Goal: Leave review/rating

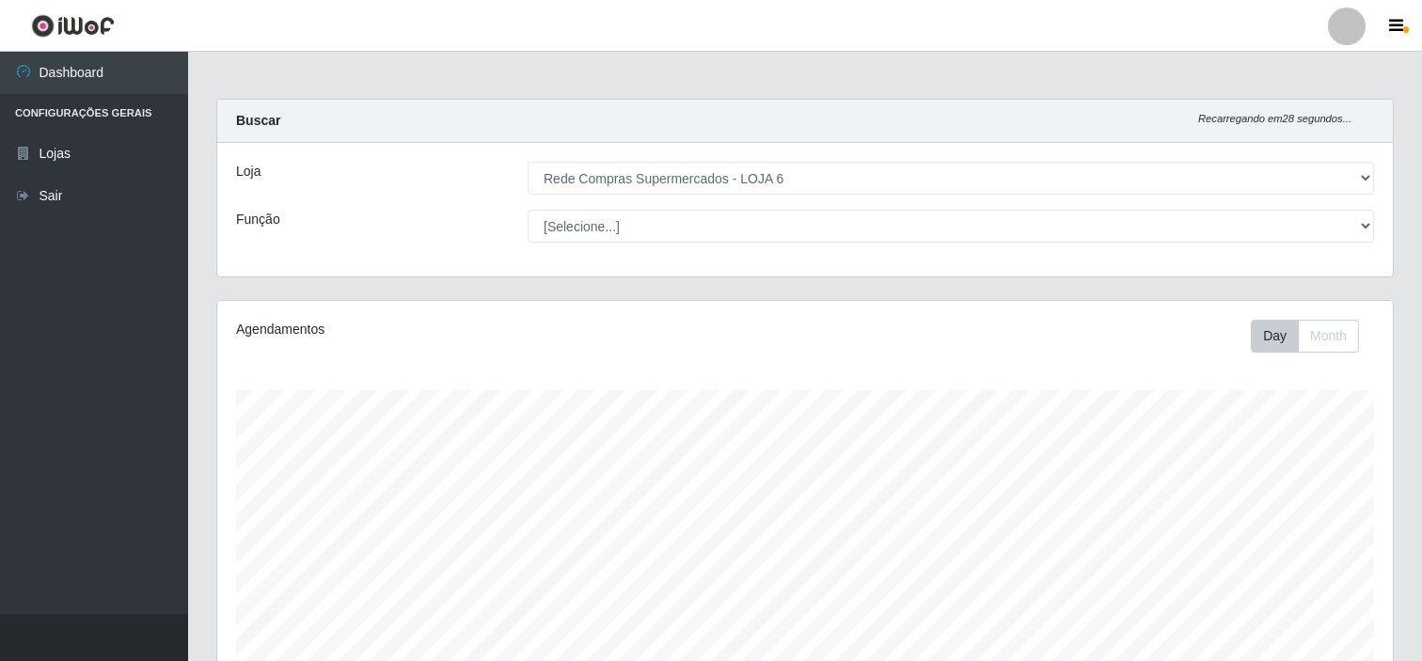
select select "398"
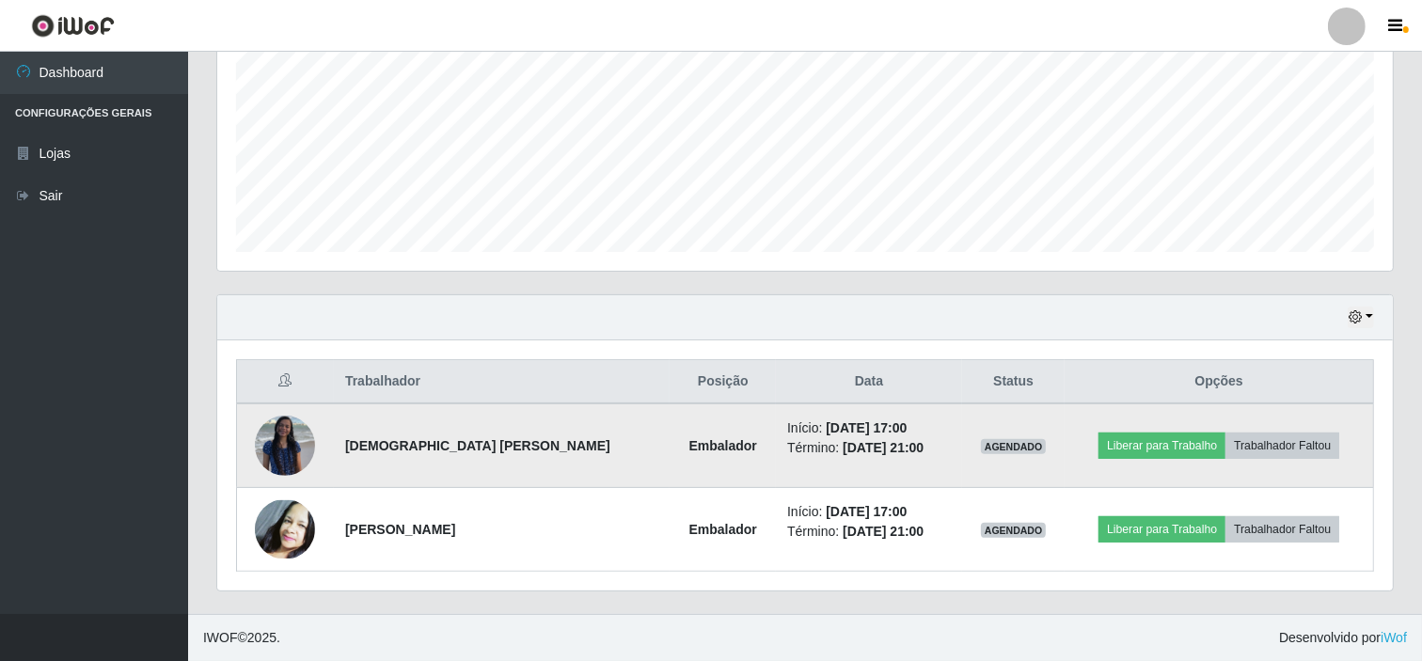
scroll to position [389, 1175]
click at [1132, 440] on button "Liberar para Trabalho" at bounding box center [1161, 445] width 127 height 26
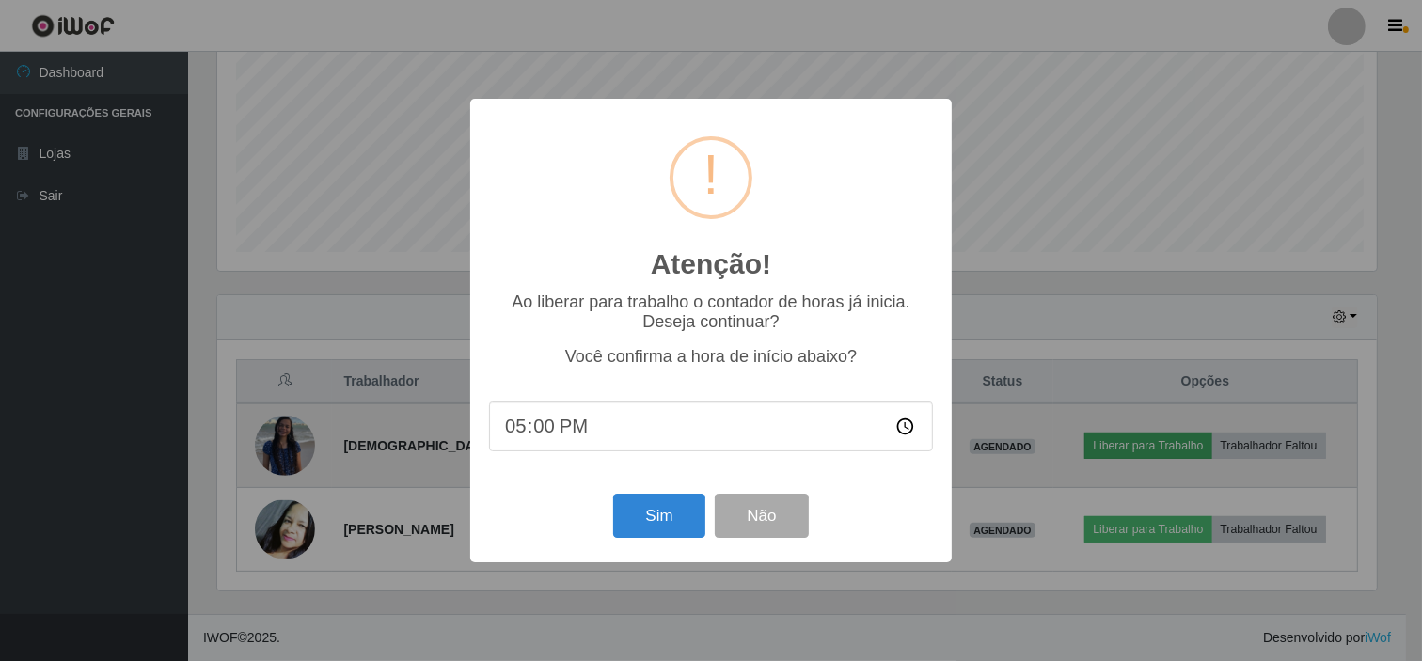
scroll to position [389, 1163]
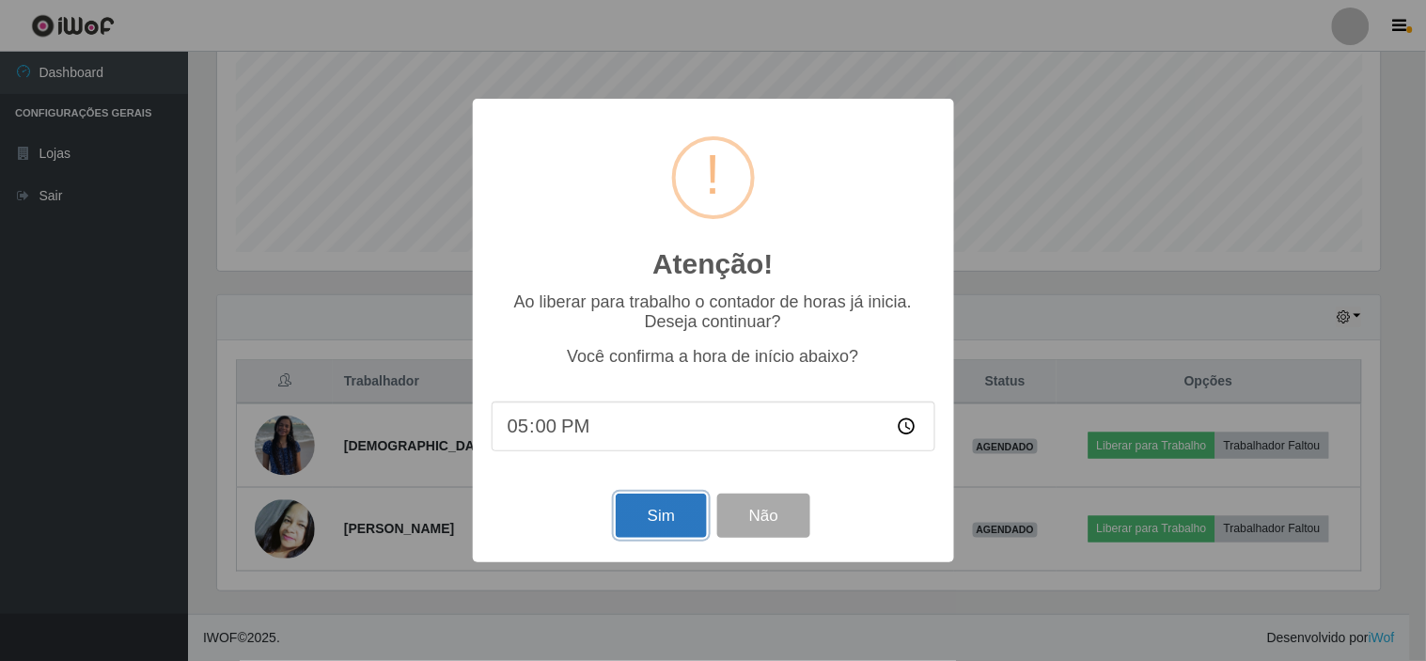
click at [663, 522] on button "Sim" at bounding box center [661, 516] width 91 height 44
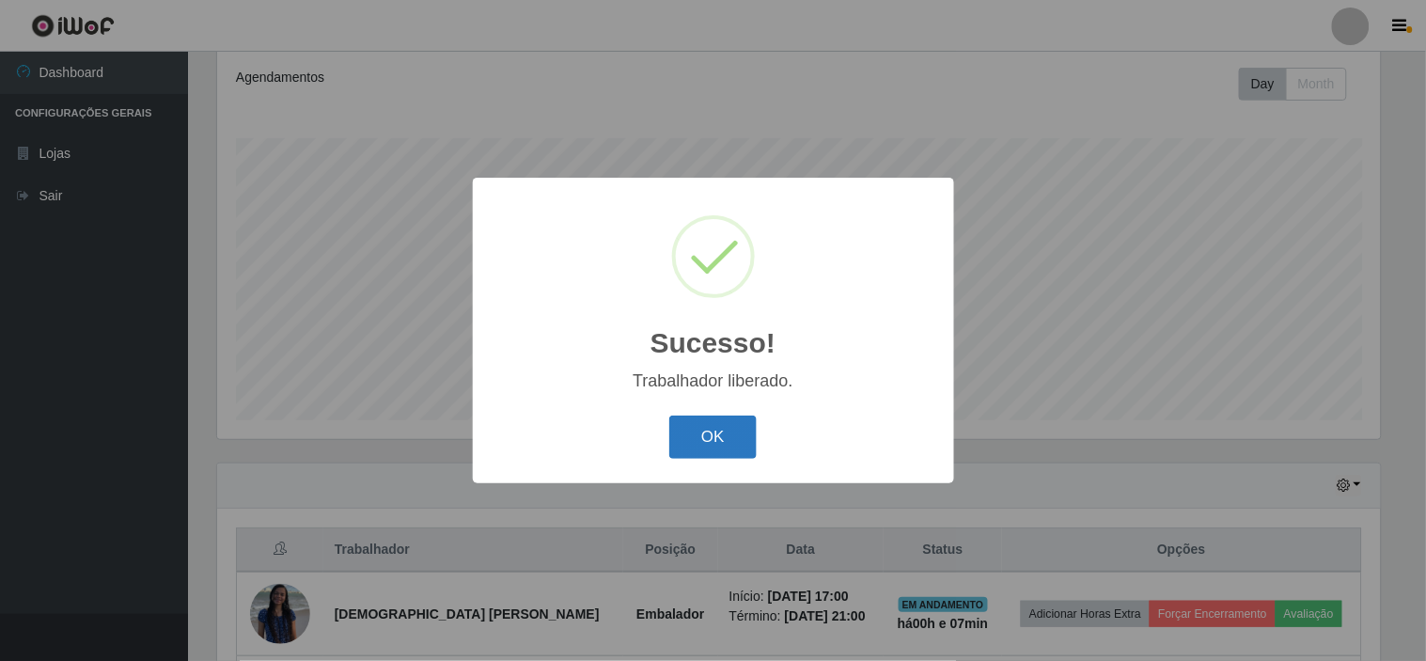
click at [669, 433] on div "OK Cancel" at bounding box center [714, 437] width 444 height 54
click at [689, 448] on button "OK" at bounding box center [712, 438] width 87 height 44
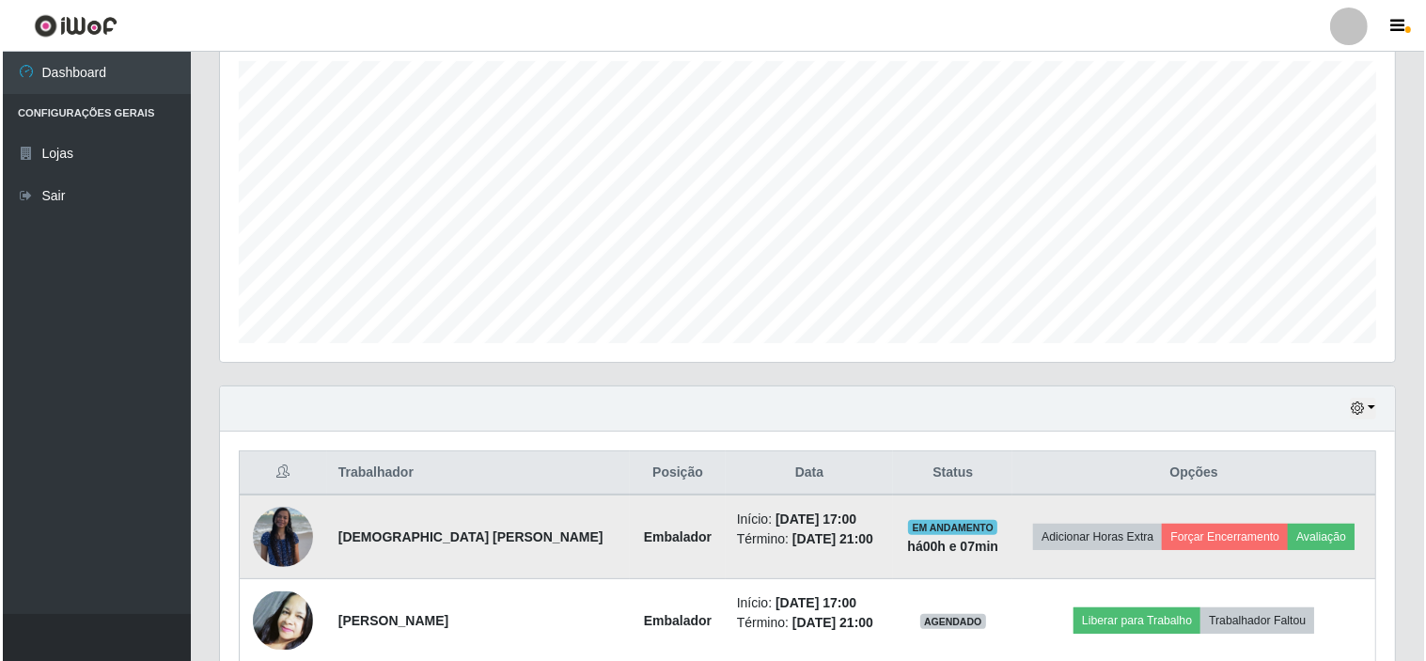
scroll to position [420, 0]
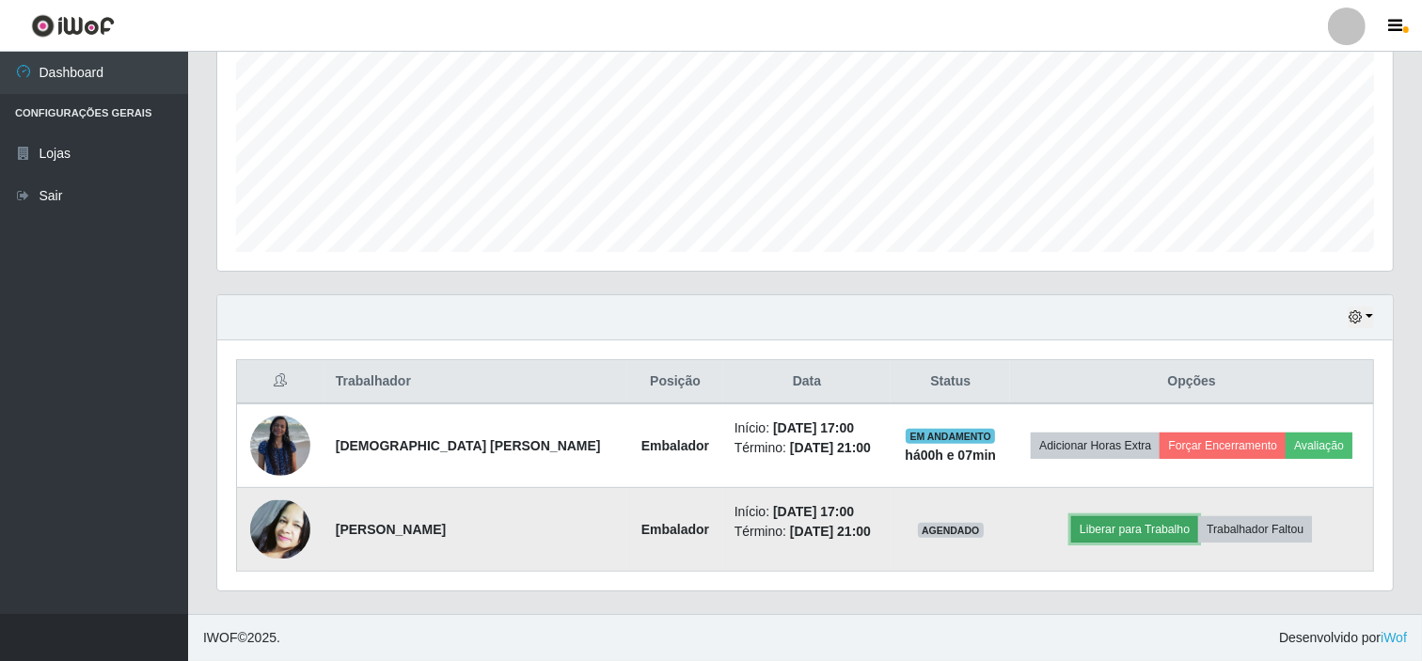
click at [1113, 528] on button "Liberar para Trabalho" at bounding box center [1134, 529] width 127 height 26
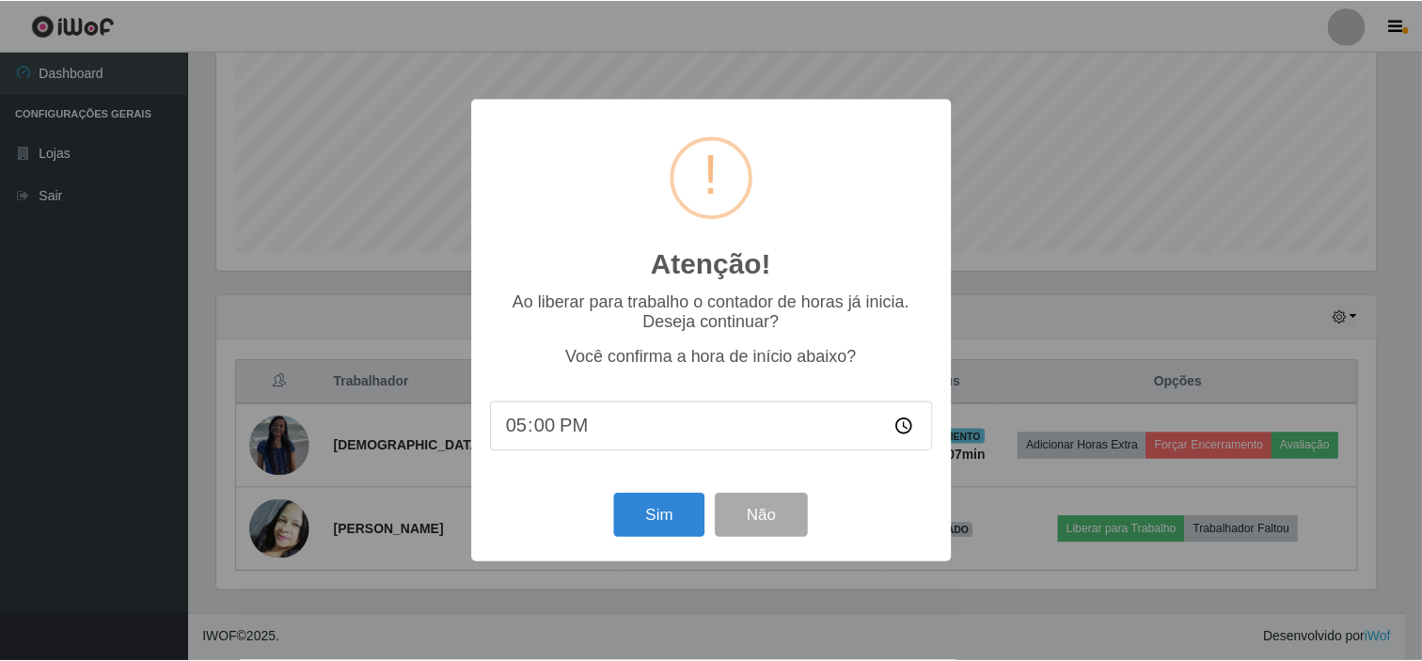
scroll to position [389, 1163]
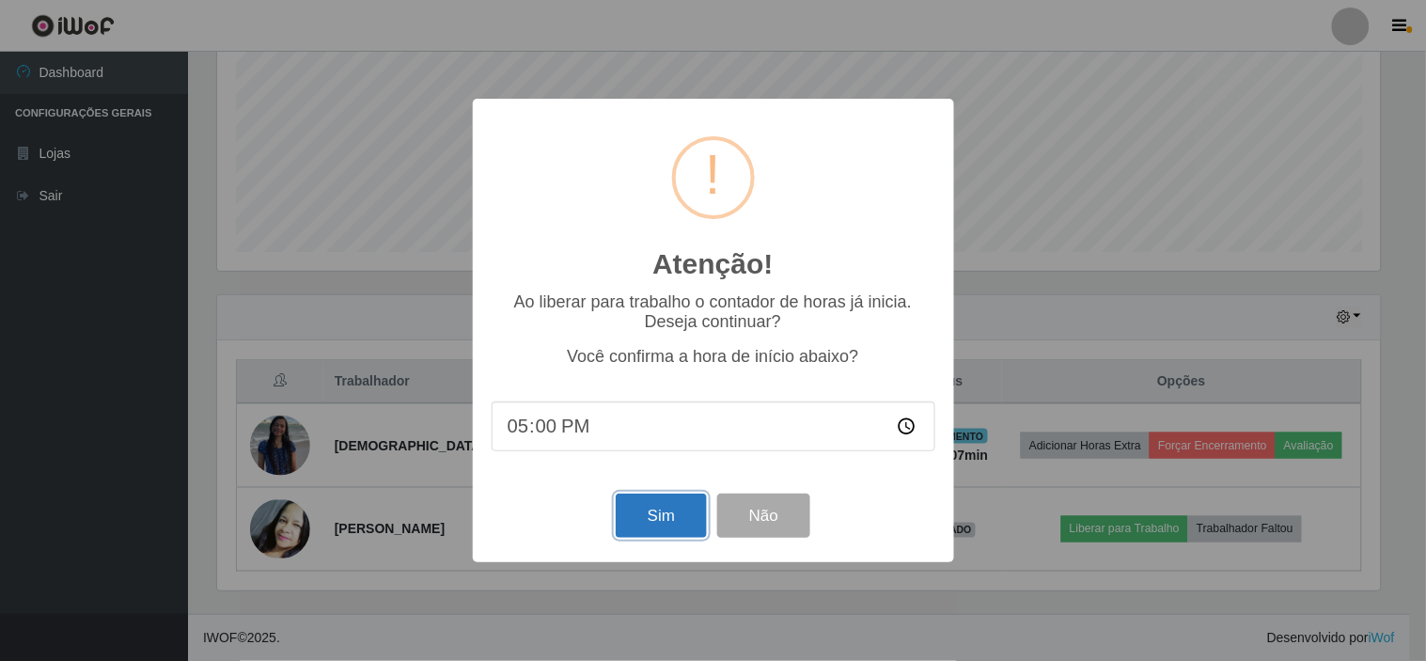
click at [652, 530] on button "Sim" at bounding box center [661, 516] width 91 height 44
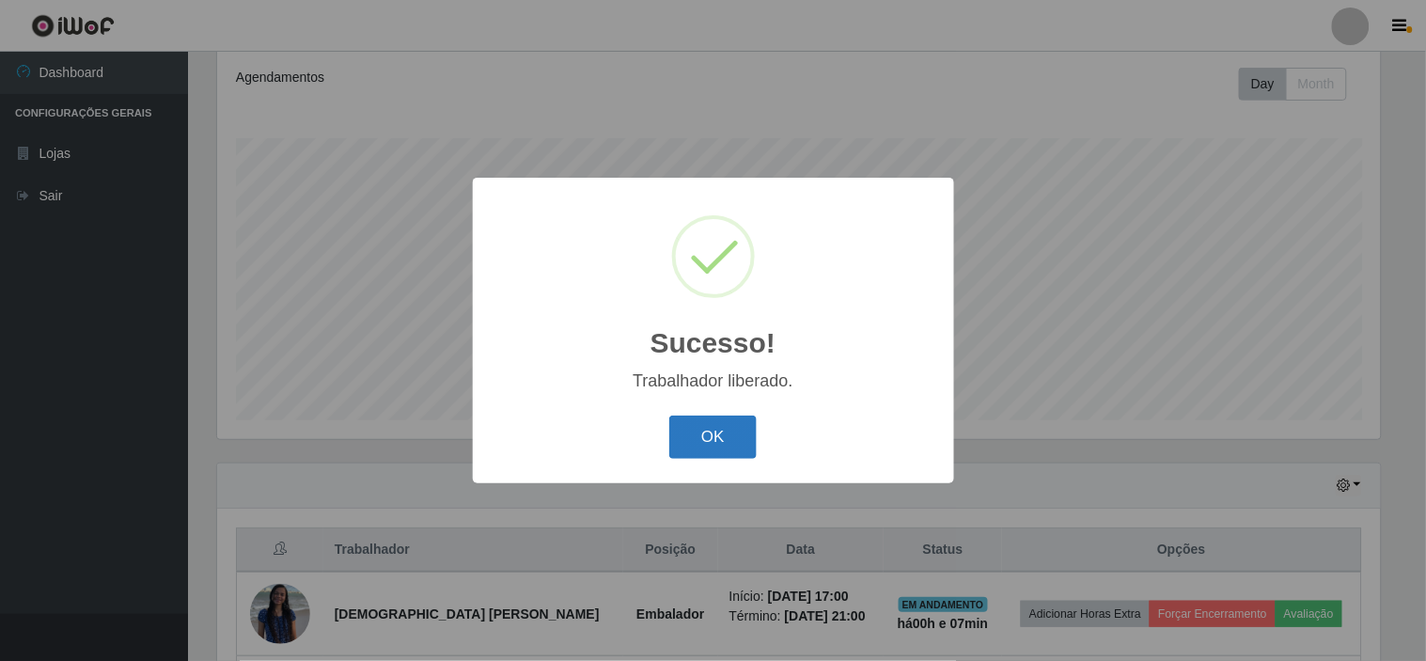
click at [694, 447] on button "OK" at bounding box center [712, 438] width 87 height 44
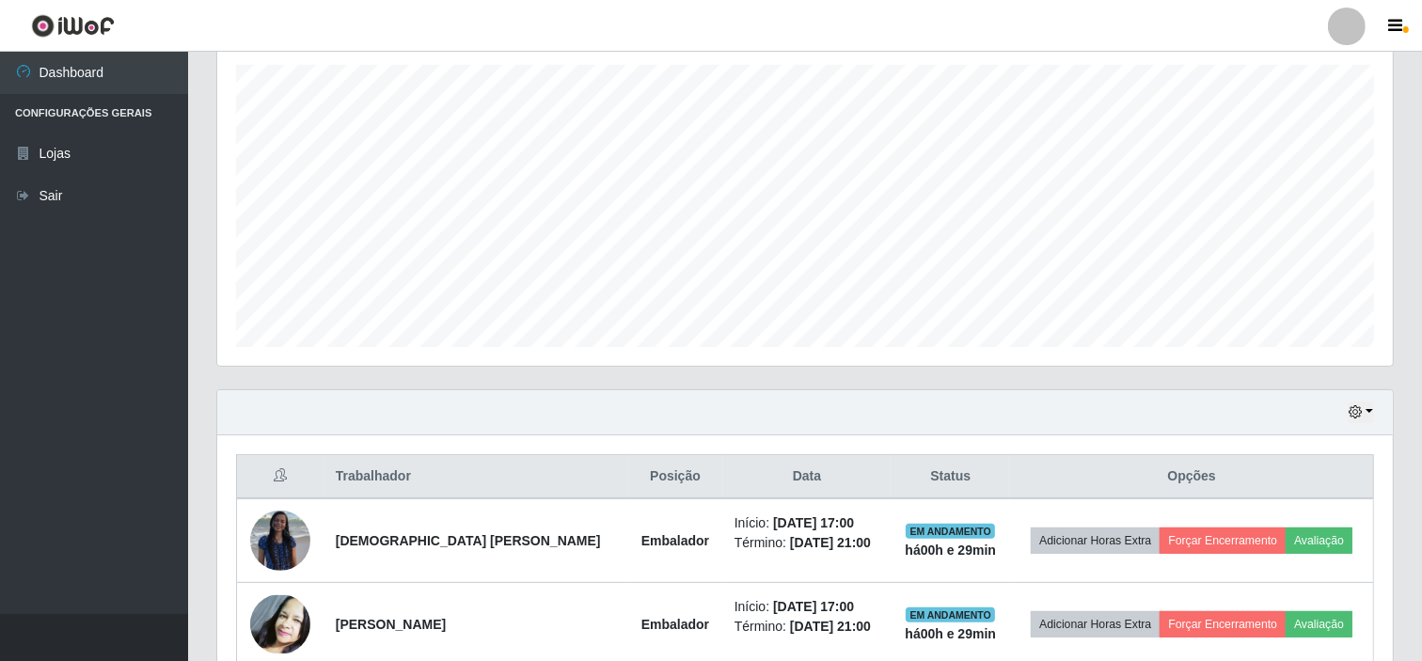
scroll to position [420, 0]
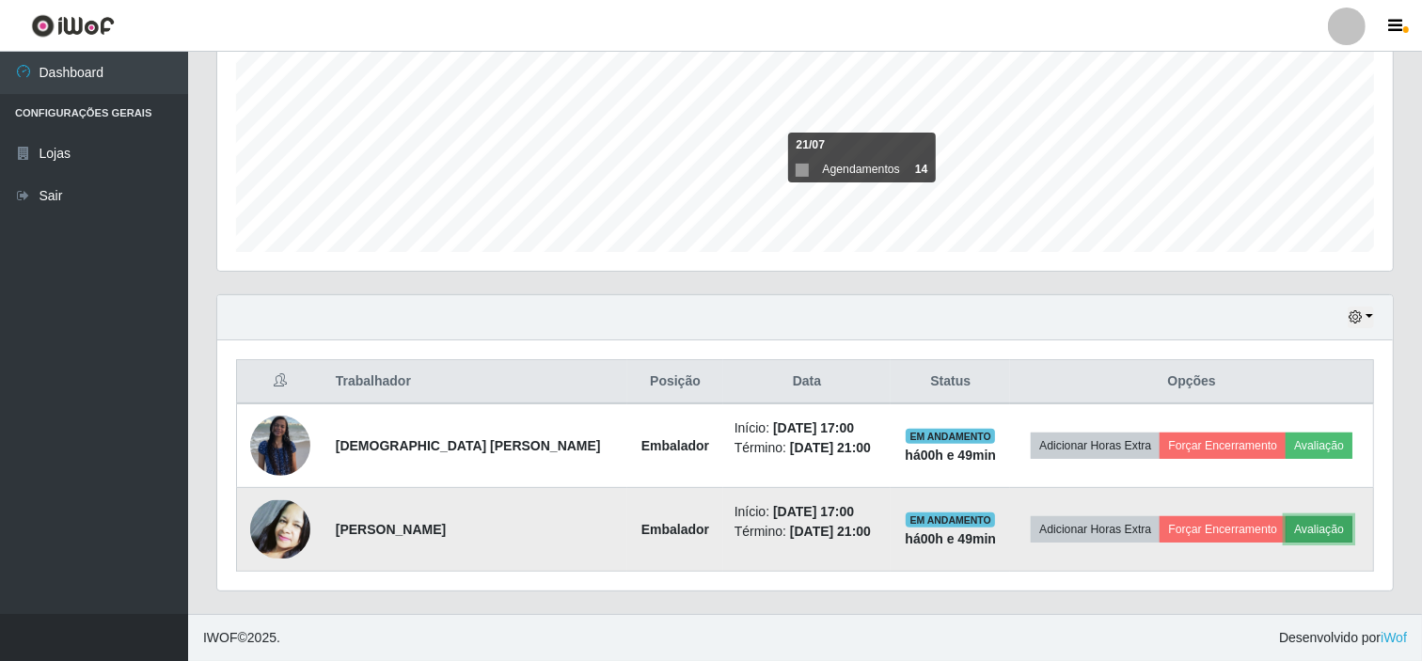
click at [1290, 531] on button "Avaliação" at bounding box center [1318, 529] width 67 height 26
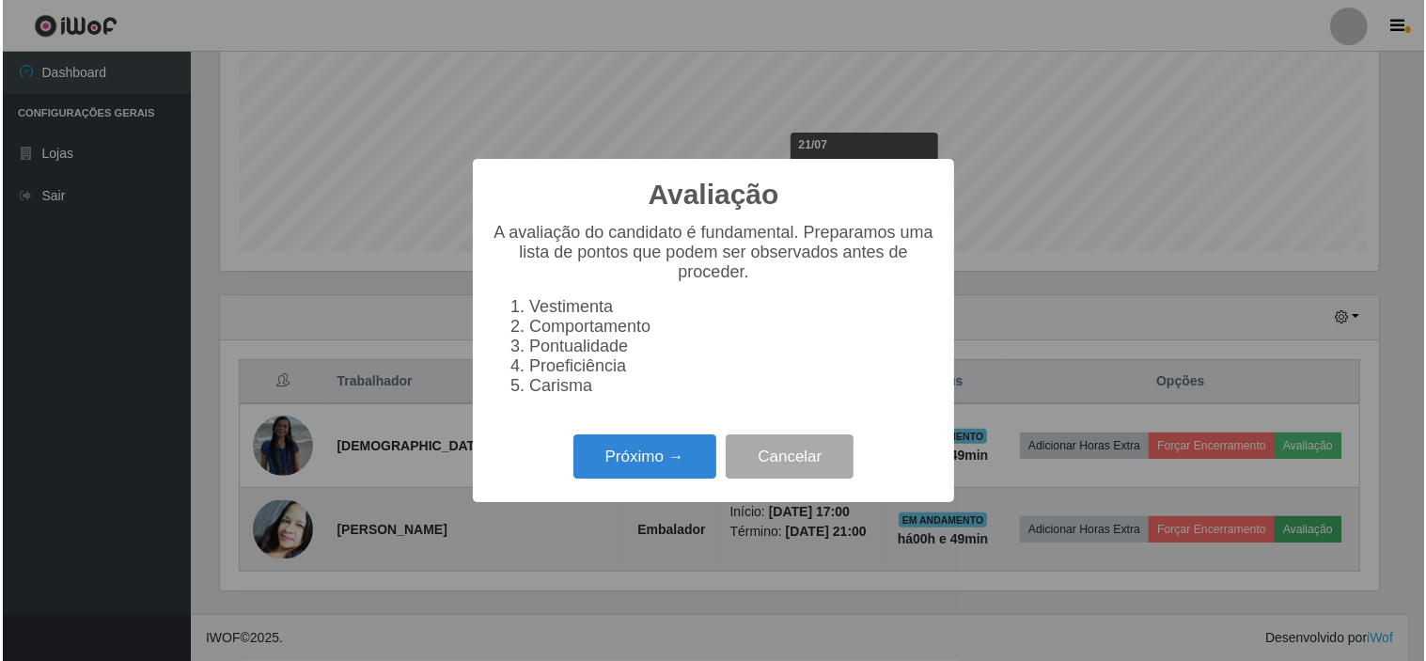
scroll to position [389, 1163]
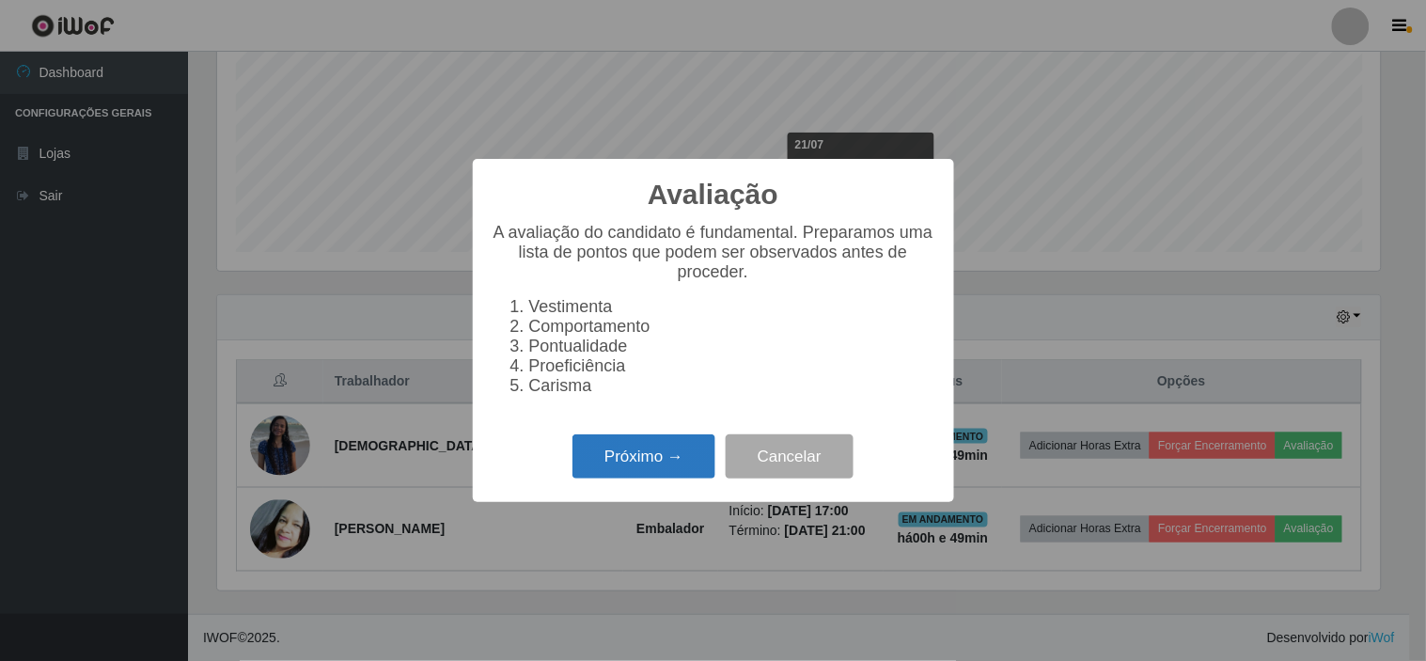
click at [634, 464] on button "Próximo →" at bounding box center [644, 456] width 143 height 44
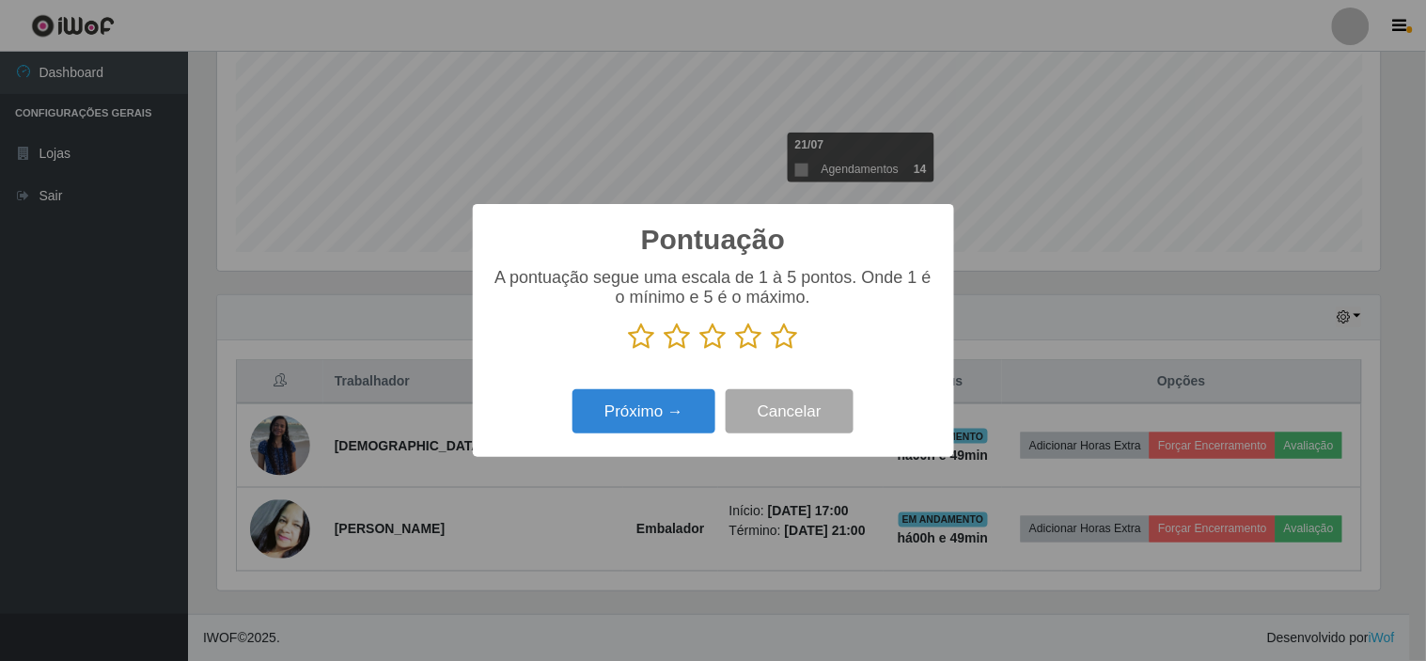
scroll to position [939778, 939005]
click at [786, 342] on icon at bounding box center [785, 336] width 26 height 28
click at [772, 351] on input "radio" at bounding box center [772, 351] width 0 height 0
click at [670, 420] on button "Próximo →" at bounding box center [644, 411] width 143 height 44
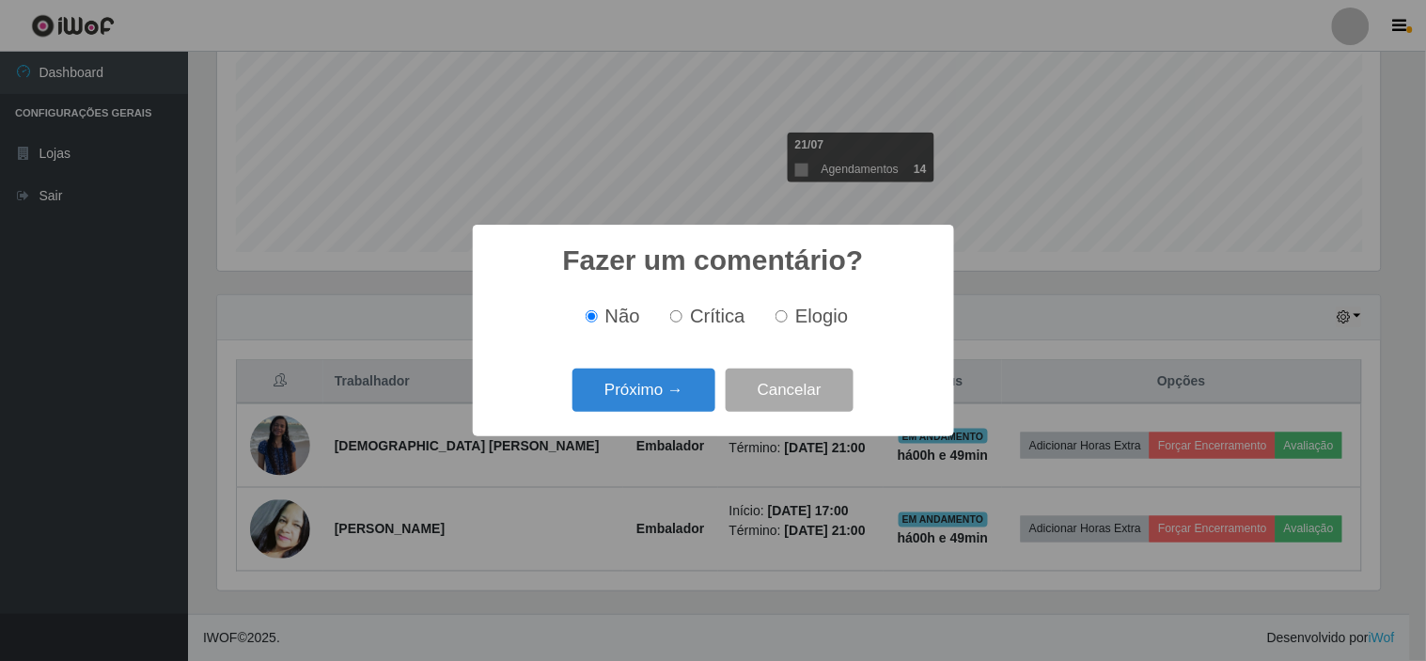
click at [805, 314] on span "Elogio" at bounding box center [821, 316] width 53 height 21
click at [788, 314] on input "Elogio" at bounding box center [782, 316] width 12 height 12
radio input "true"
click at [656, 381] on button "Próximo →" at bounding box center [644, 391] width 143 height 44
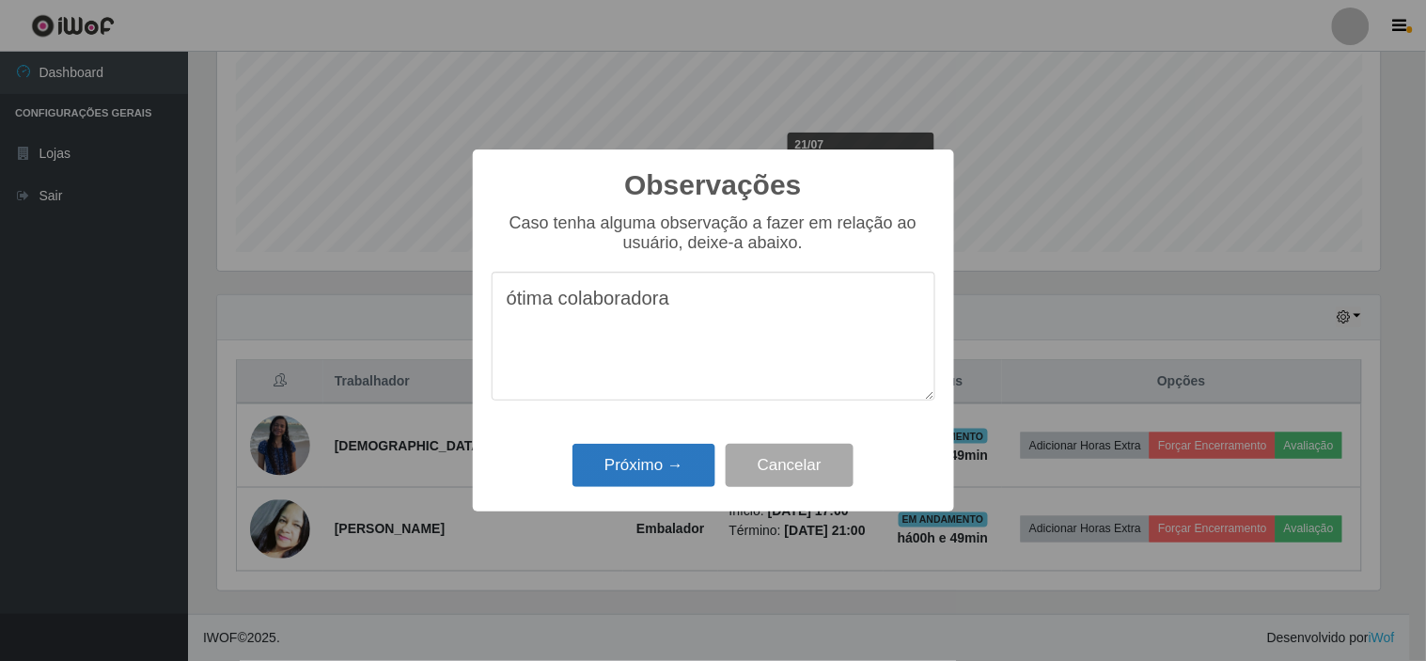
type textarea "ótima colaboradora"
click at [668, 458] on button "Próximo →" at bounding box center [644, 466] width 143 height 44
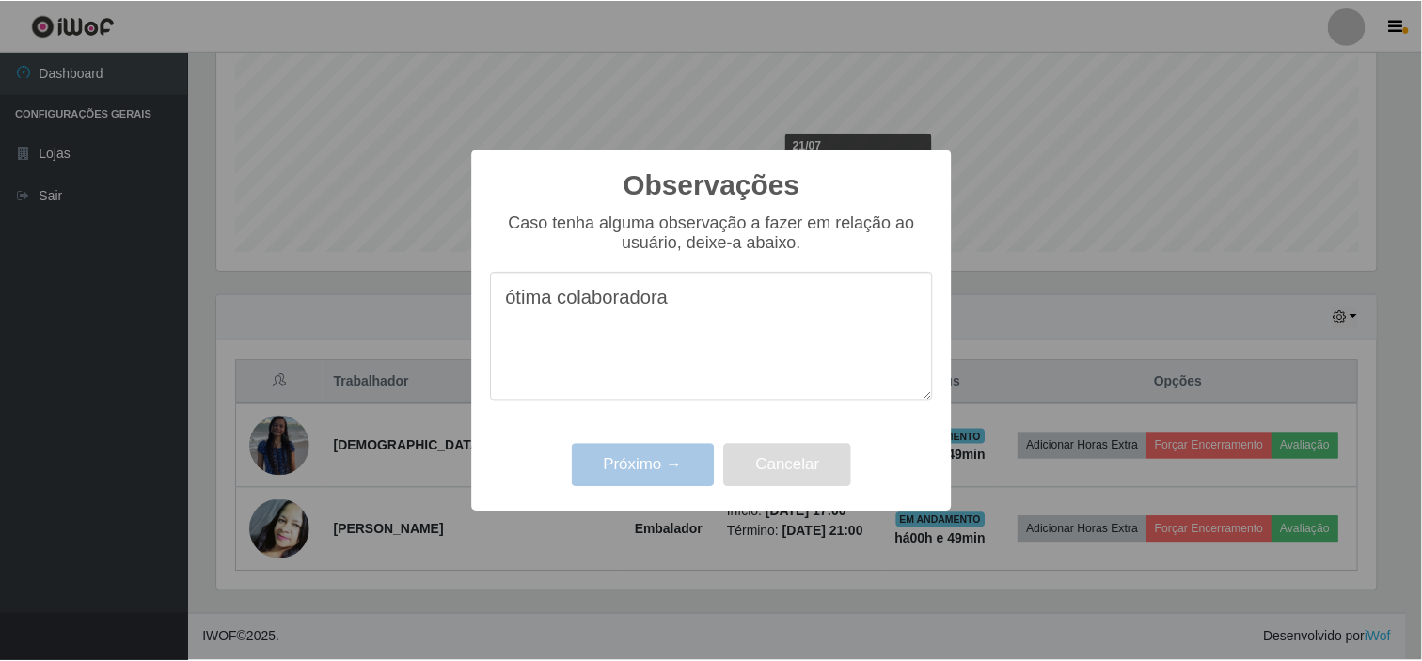
scroll to position [389, 1175]
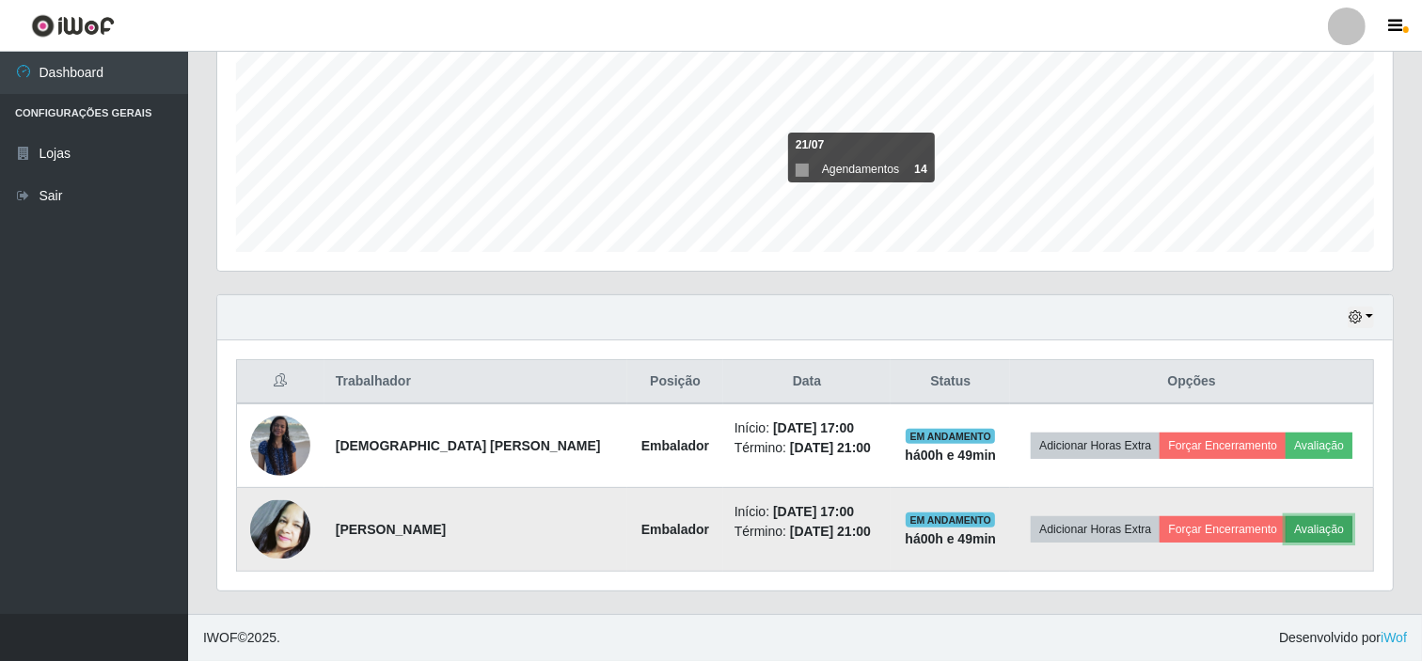
click at [1305, 528] on button "Avaliação" at bounding box center [1318, 529] width 67 height 26
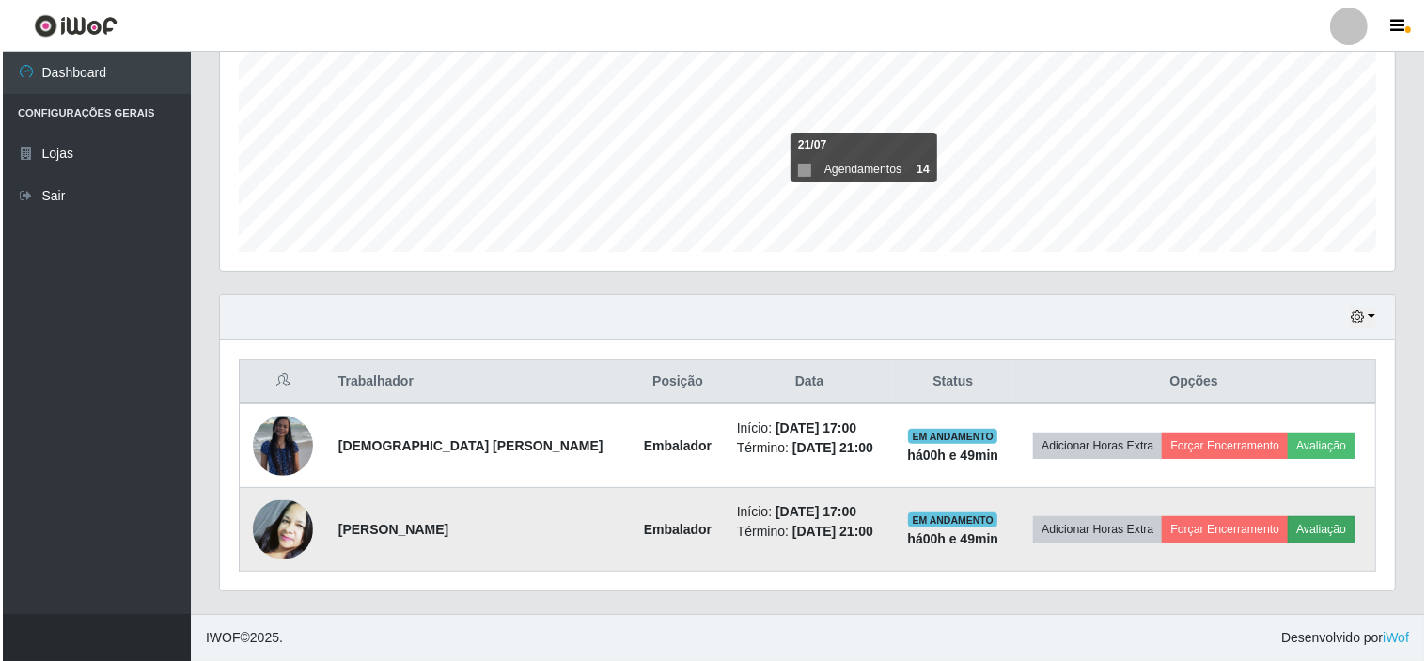
scroll to position [389, 1163]
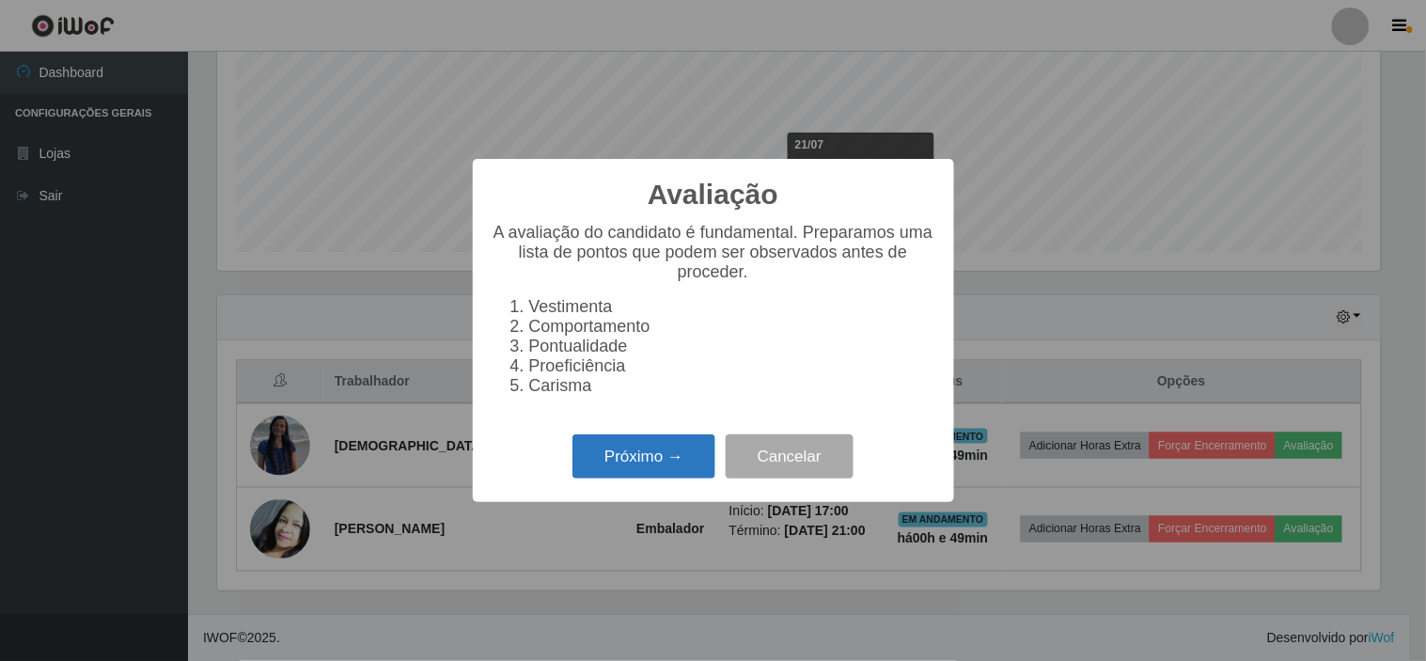
click at [647, 458] on button "Próximo →" at bounding box center [644, 456] width 143 height 44
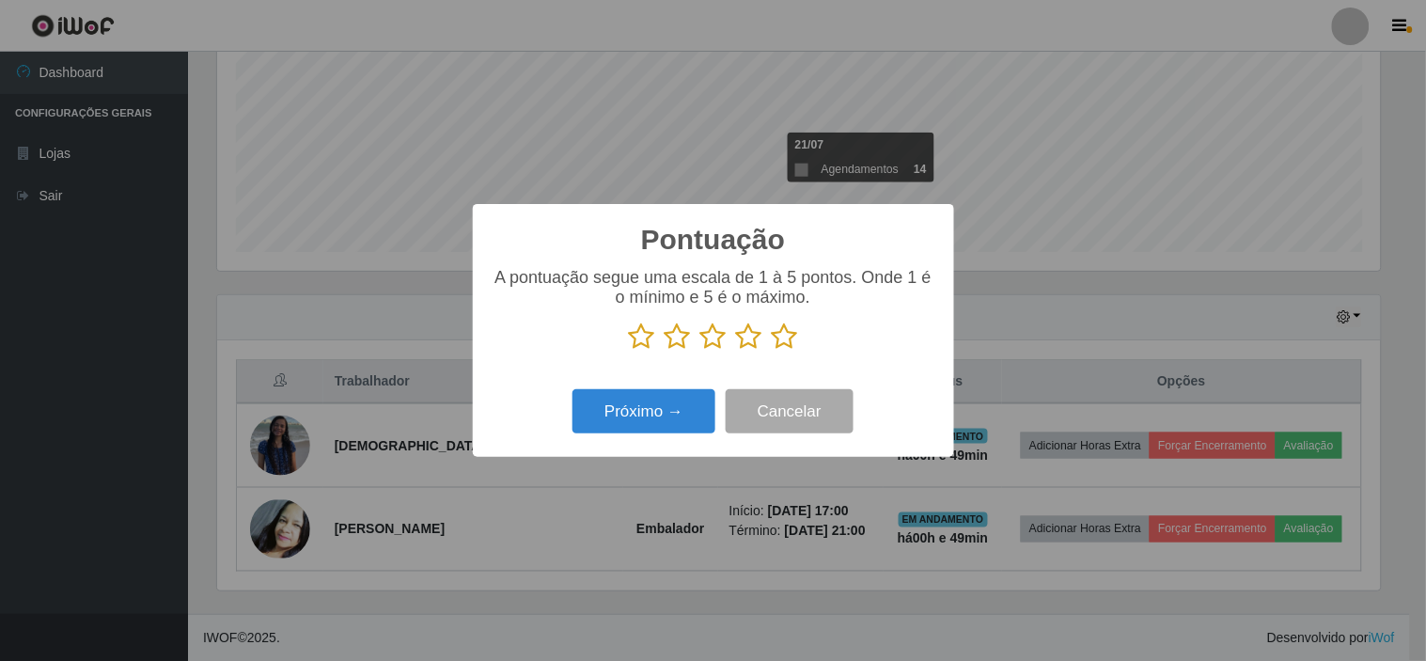
scroll to position [939778, 939005]
click at [786, 345] on icon at bounding box center [785, 336] width 26 height 28
click at [772, 351] on input "radio" at bounding box center [772, 351] width 0 height 0
click at [669, 416] on button "Próximo →" at bounding box center [644, 411] width 143 height 44
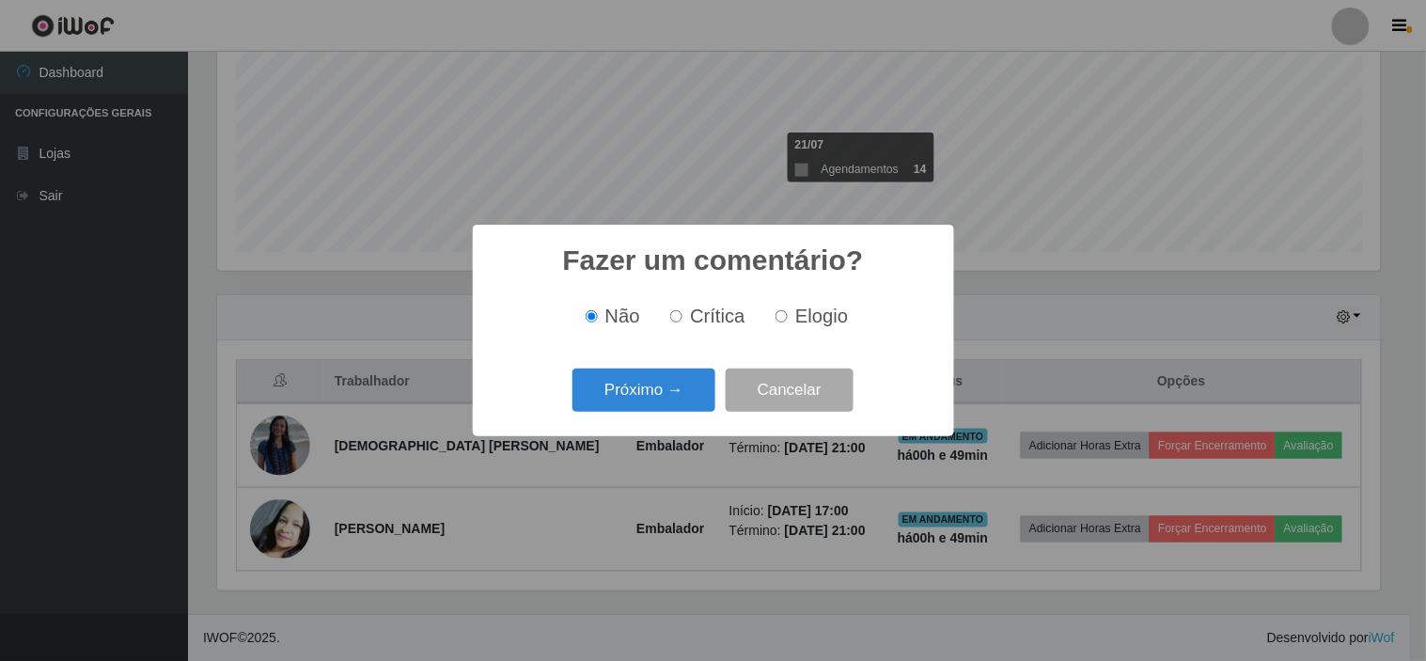
click at [795, 315] on span "Elogio" at bounding box center [821, 316] width 53 height 21
click at [788, 315] on input "Elogio" at bounding box center [782, 316] width 12 height 12
radio input "true"
click at [628, 399] on button "Próximo →" at bounding box center [644, 391] width 143 height 44
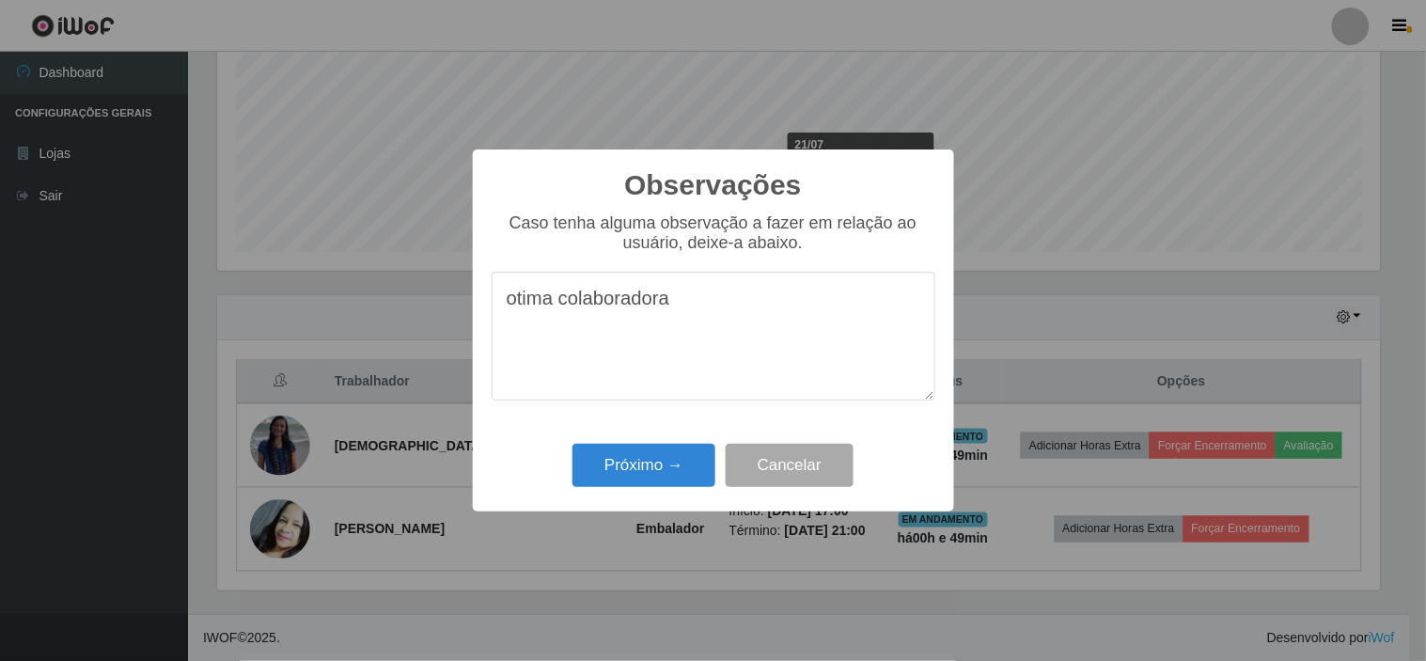
click at [542, 313] on textarea "otima colaboradora" at bounding box center [714, 336] width 444 height 129
type textarea "ótima colaboradora"
click at [635, 463] on button "Próximo →" at bounding box center [644, 466] width 143 height 44
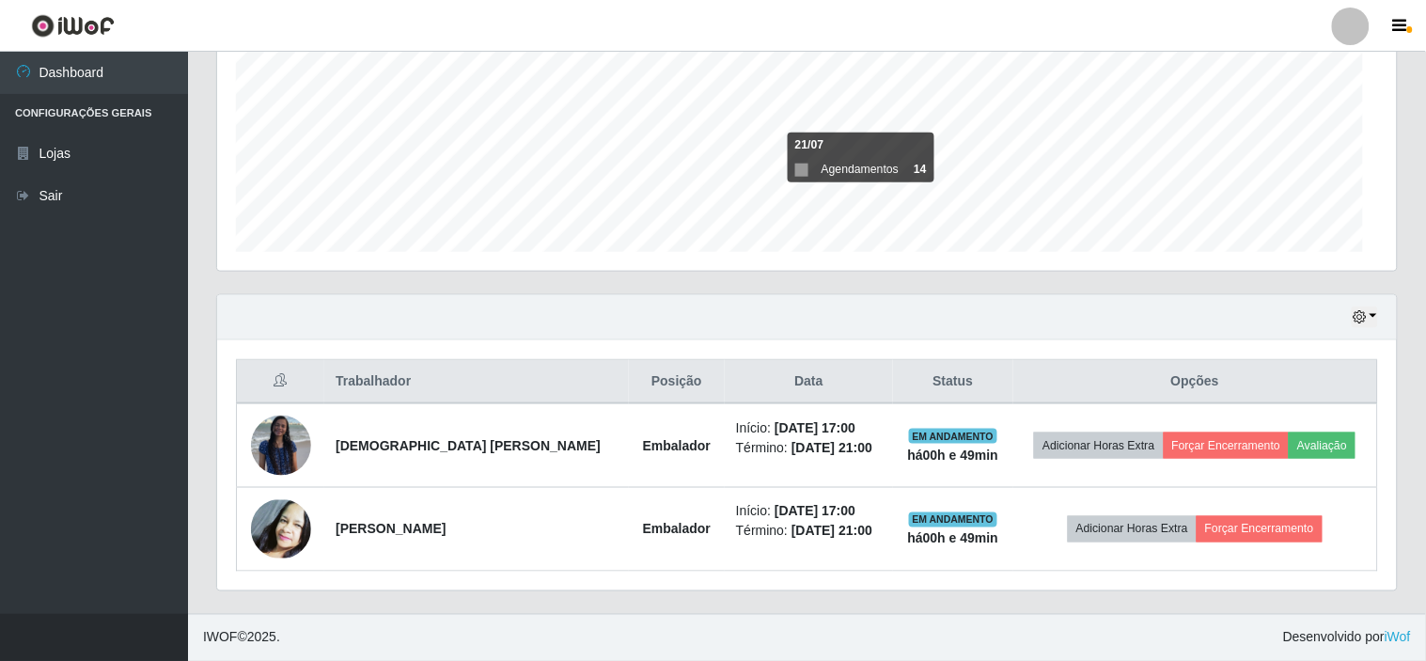
scroll to position [389, 1175]
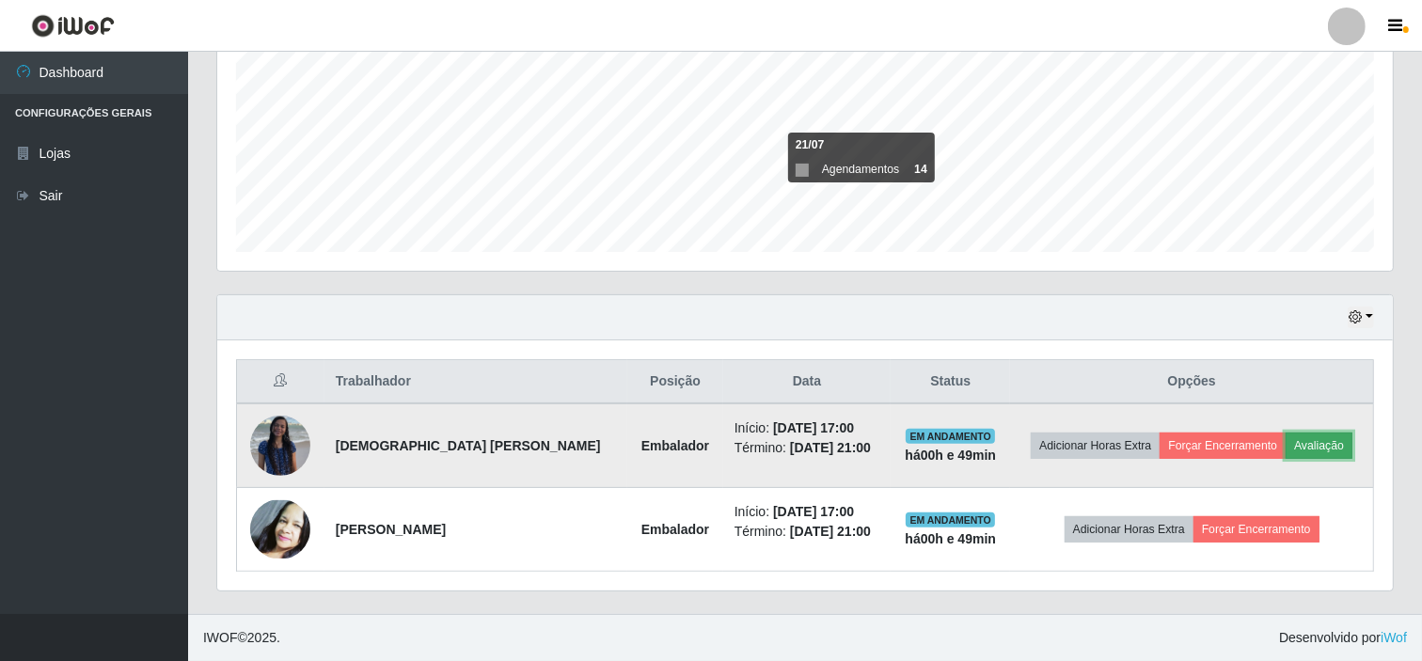
click at [1314, 446] on button "Avaliação" at bounding box center [1318, 445] width 67 height 26
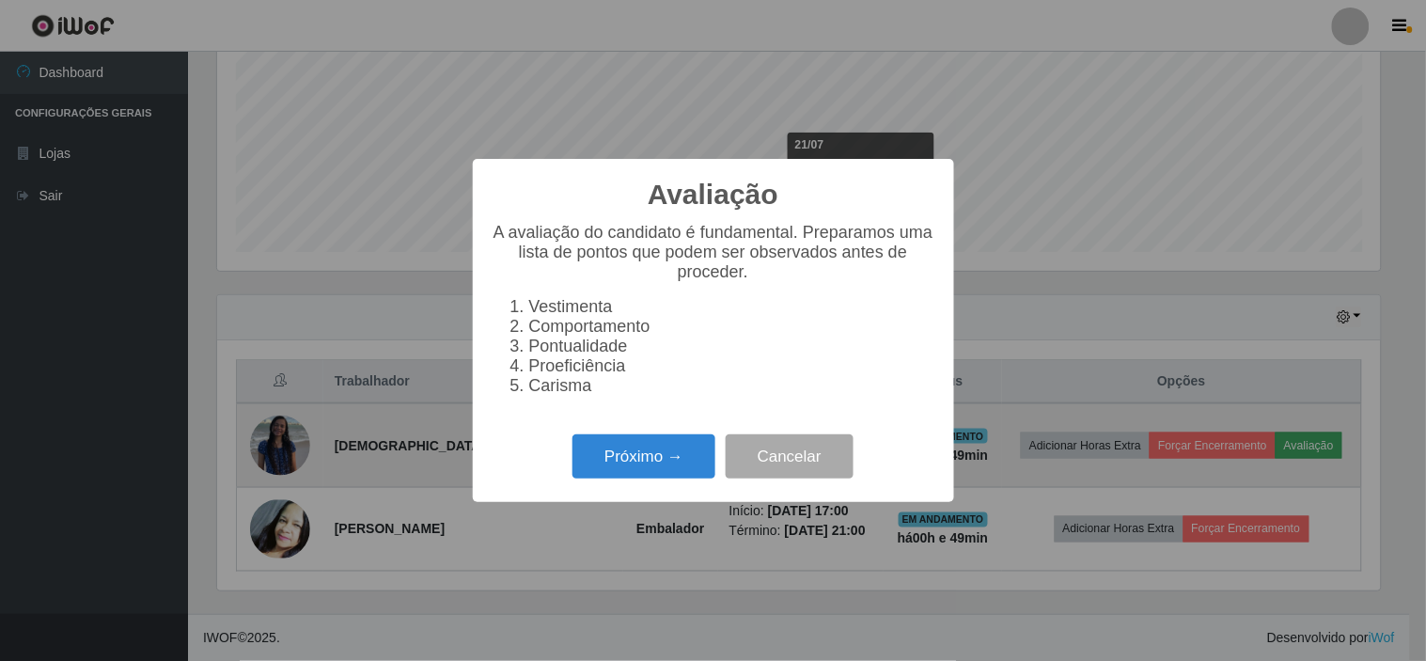
scroll to position [389, 1163]
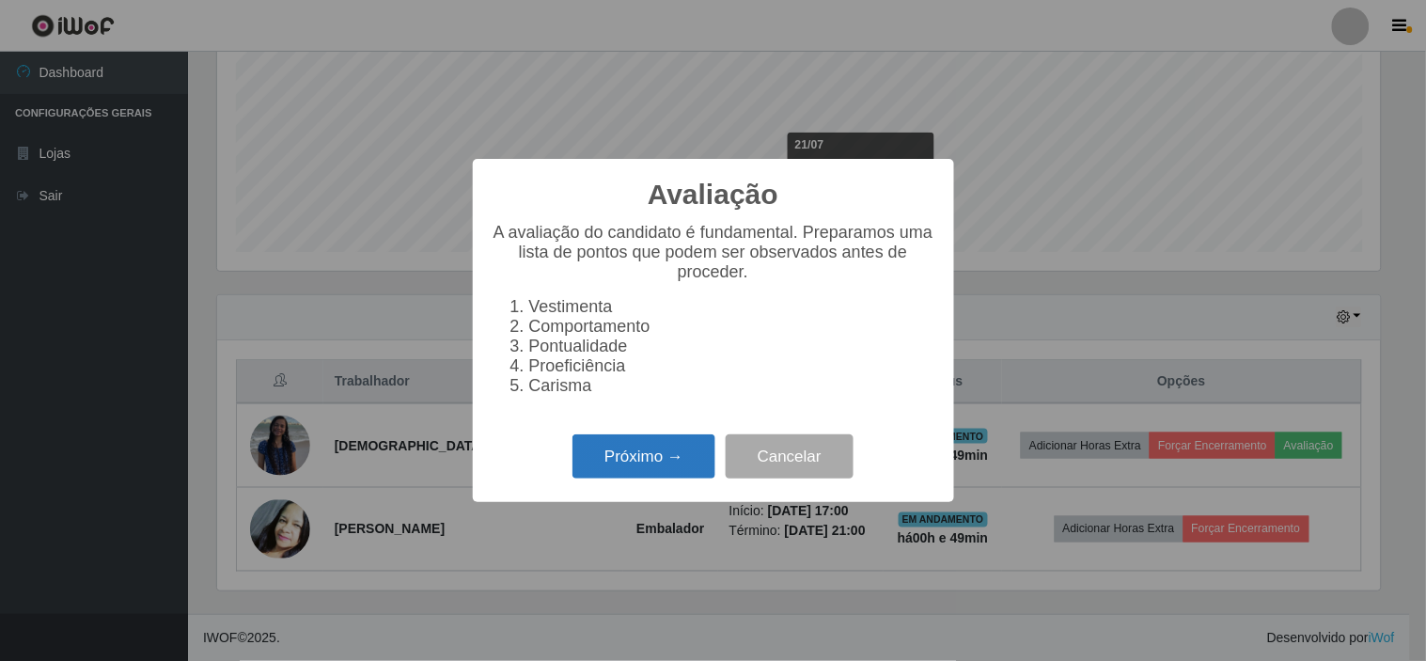
click at [684, 463] on button "Próximo →" at bounding box center [644, 456] width 143 height 44
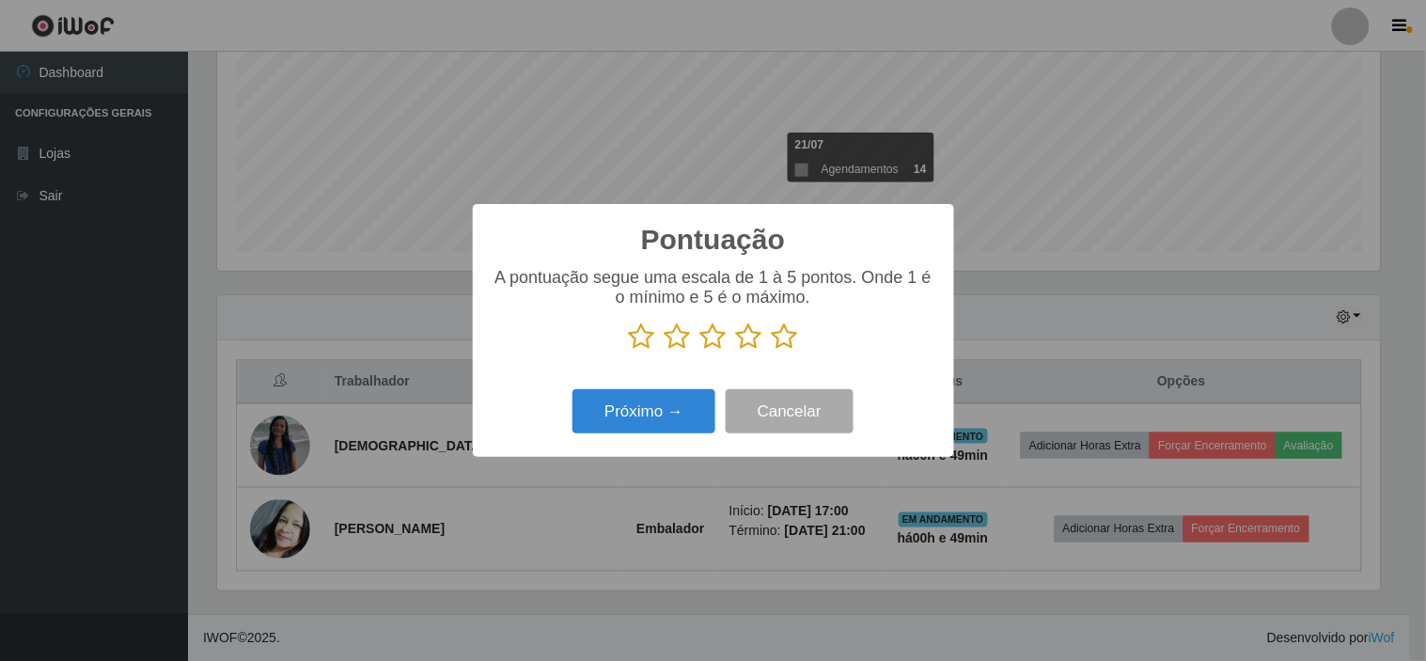
click at [787, 335] on icon at bounding box center [785, 336] width 26 height 28
click at [772, 351] on input "radio" at bounding box center [772, 351] width 0 height 0
click at [639, 400] on button "Próximo →" at bounding box center [644, 411] width 143 height 44
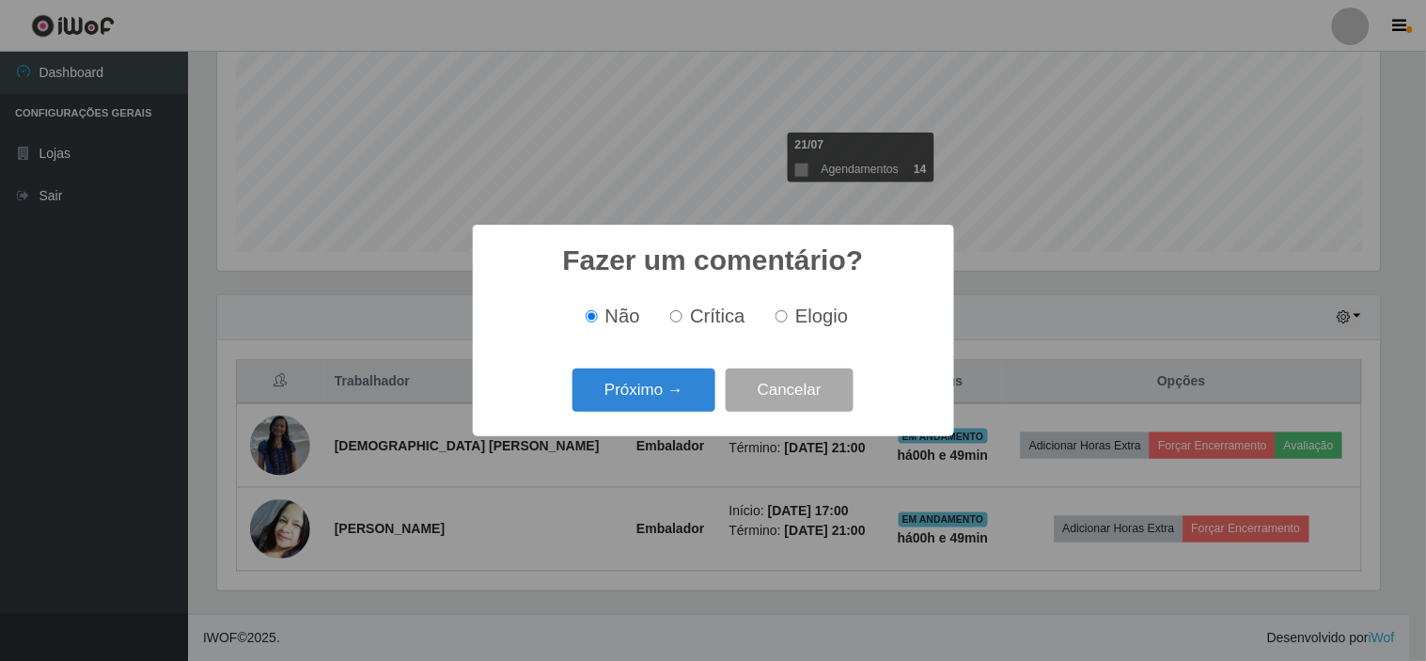
click at [787, 321] on label "Elogio" at bounding box center [808, 317] width 80 height 22
click at [787, 321] on input "Elogio" at bounding box center [782, 316] width 12 height 12
radio input "true"
click at [681, 406] on button "Próximo →" at bounding box center [644, 391] width 143 height 44
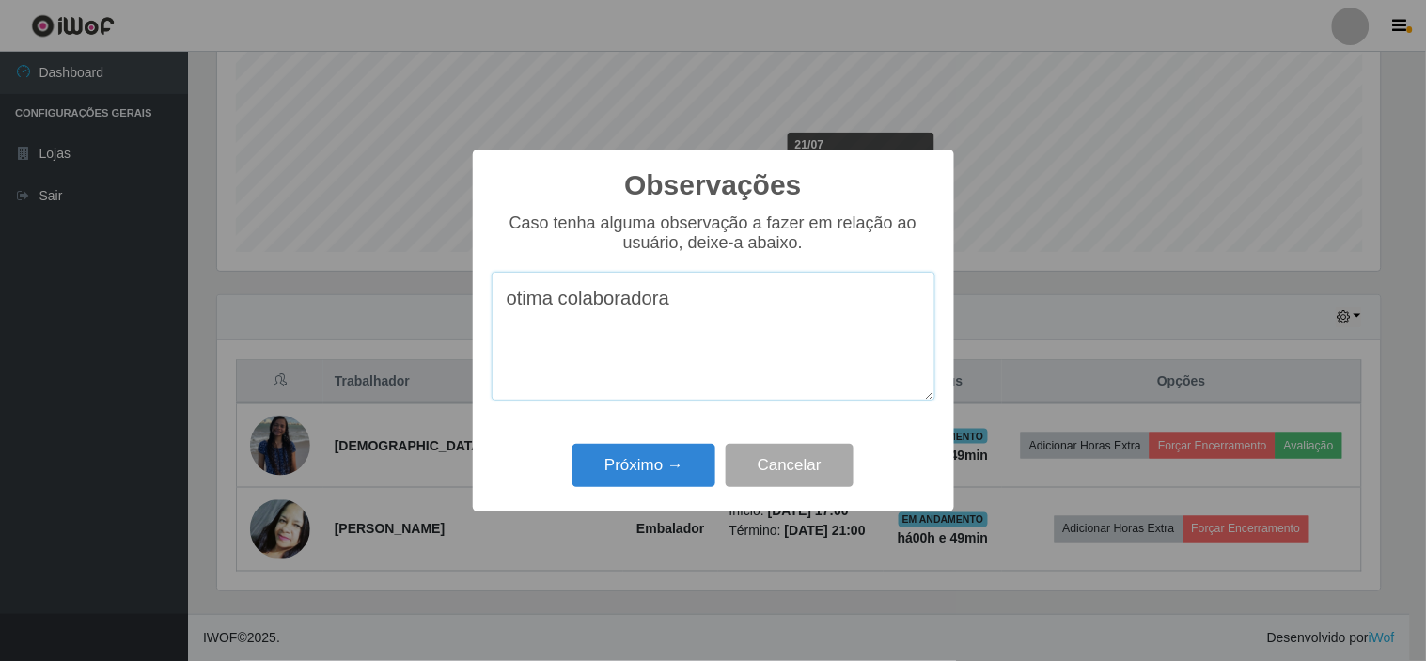
click at [520, 303] on textarea "otima colaboradora" at bounding box center [714, 336] width 444 height 129
type textarea "ótima colaboradora"
click at [664, 478] on button "Próximo →" at bounding box center [644, 466] width 143 height 44
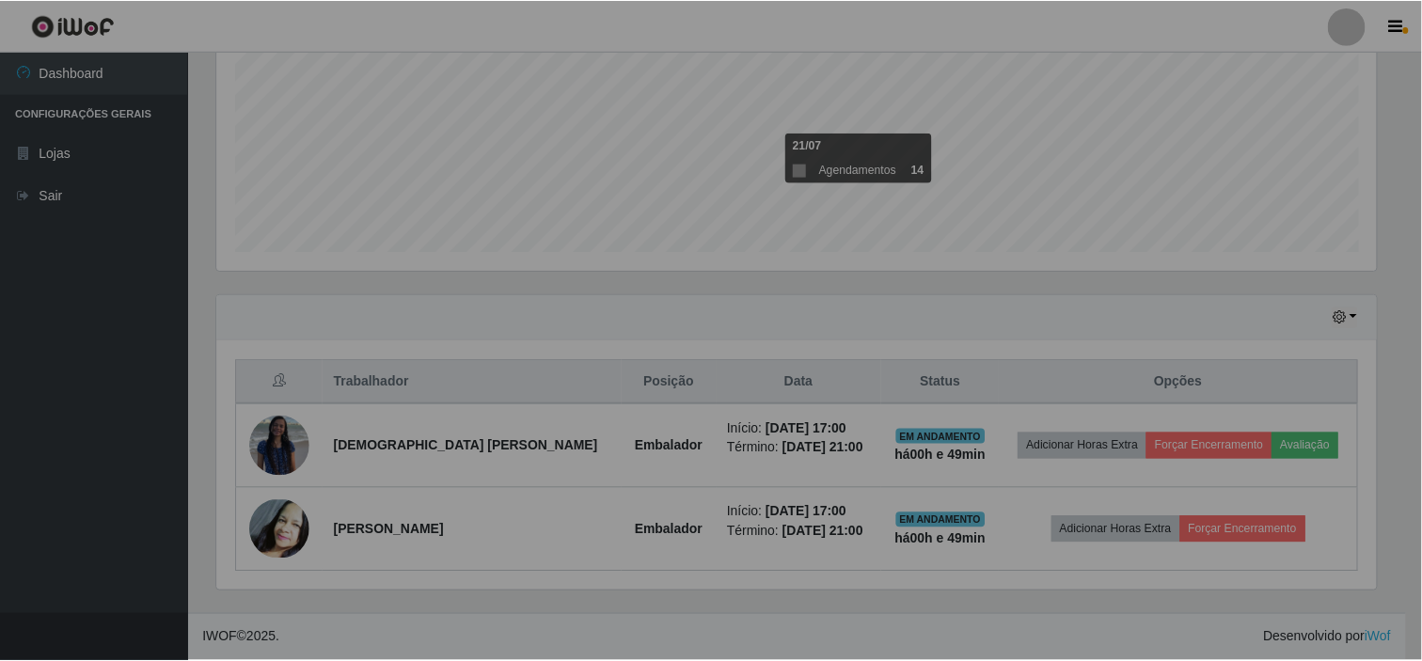
scroll to position [389, 1175]
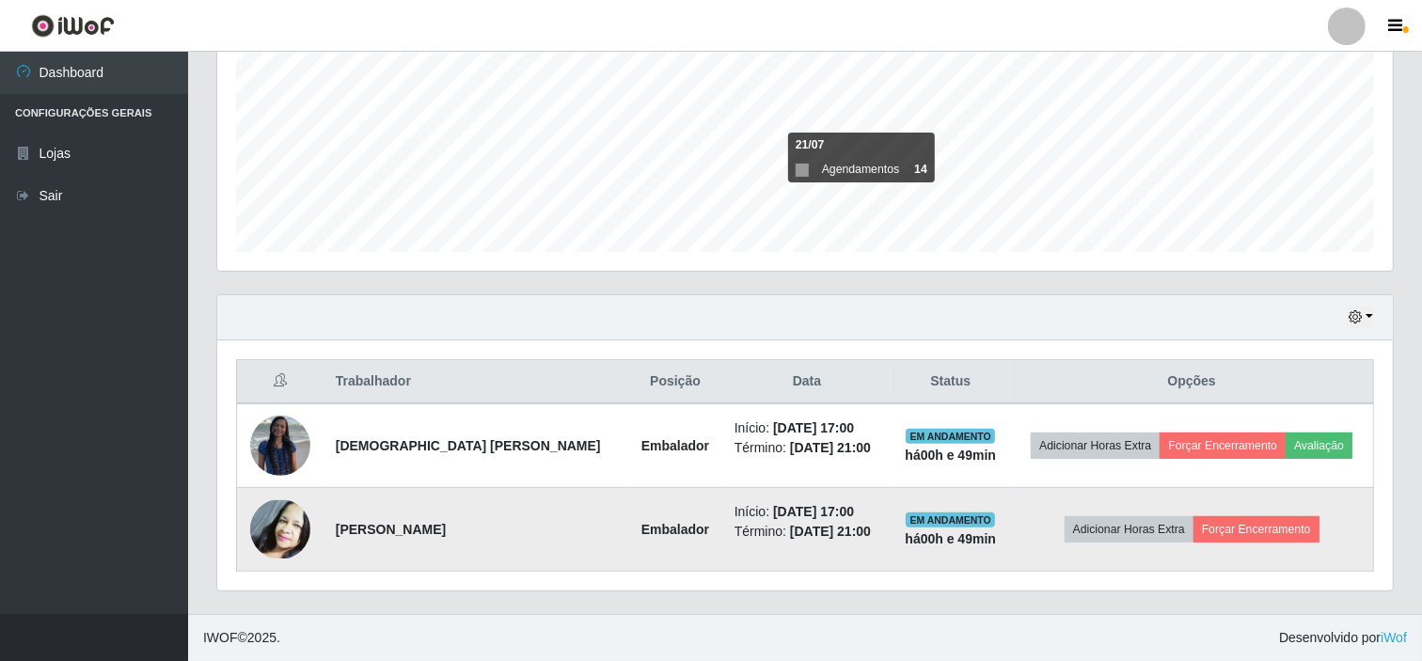
click at [1326, 494] on td "Adicionar Horas Extra Forçar Encerramento" at bounding box center [1191, 530] width 363 height 84
